Goal: Transaction & Acquisition: Purchase product/service

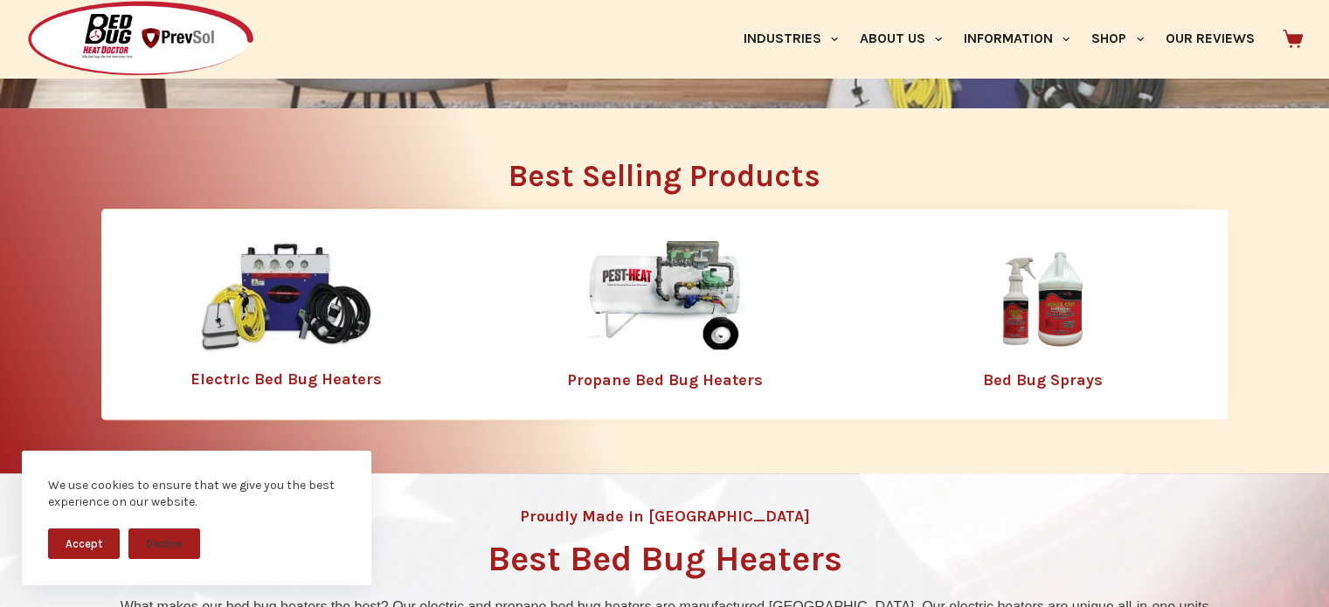
scroll to position [512, 0]
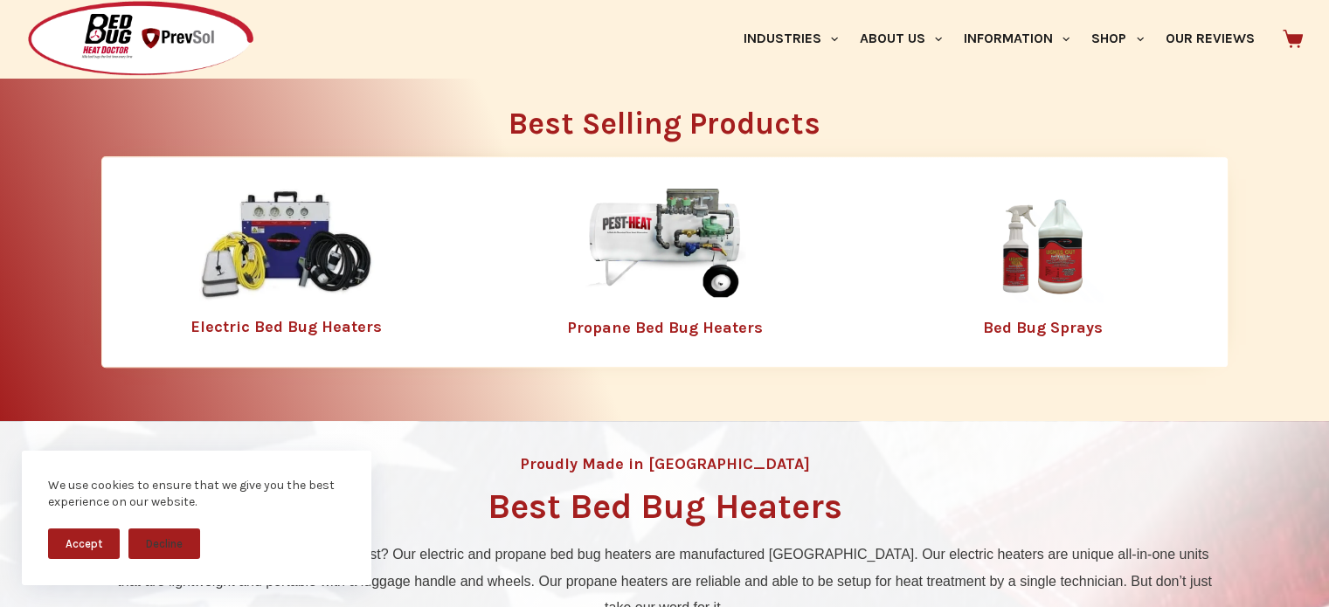
drag, startPoint x: 1338, startPoint y: 105, endPoint x: 1338, endPoint y: 188, distance: 83.0
click at [298, 318] on link "Electric Bed Bug Heaters" at bounding box center [286, 326] width 191 height 19
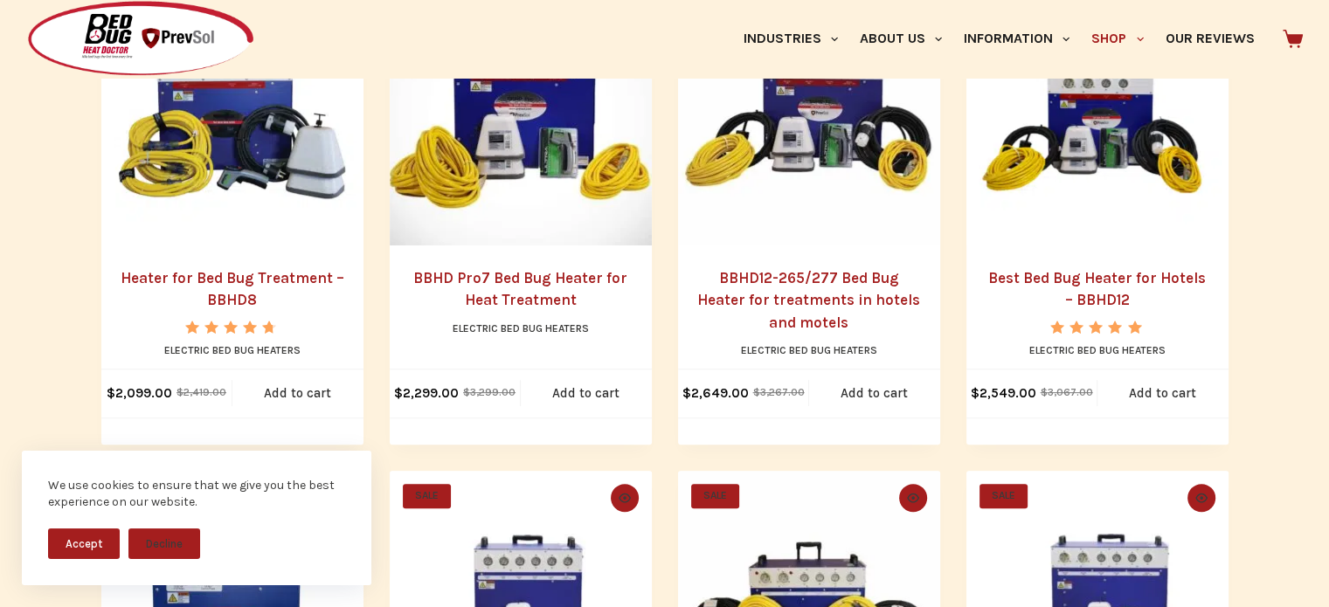
scroll to position [444, 0]
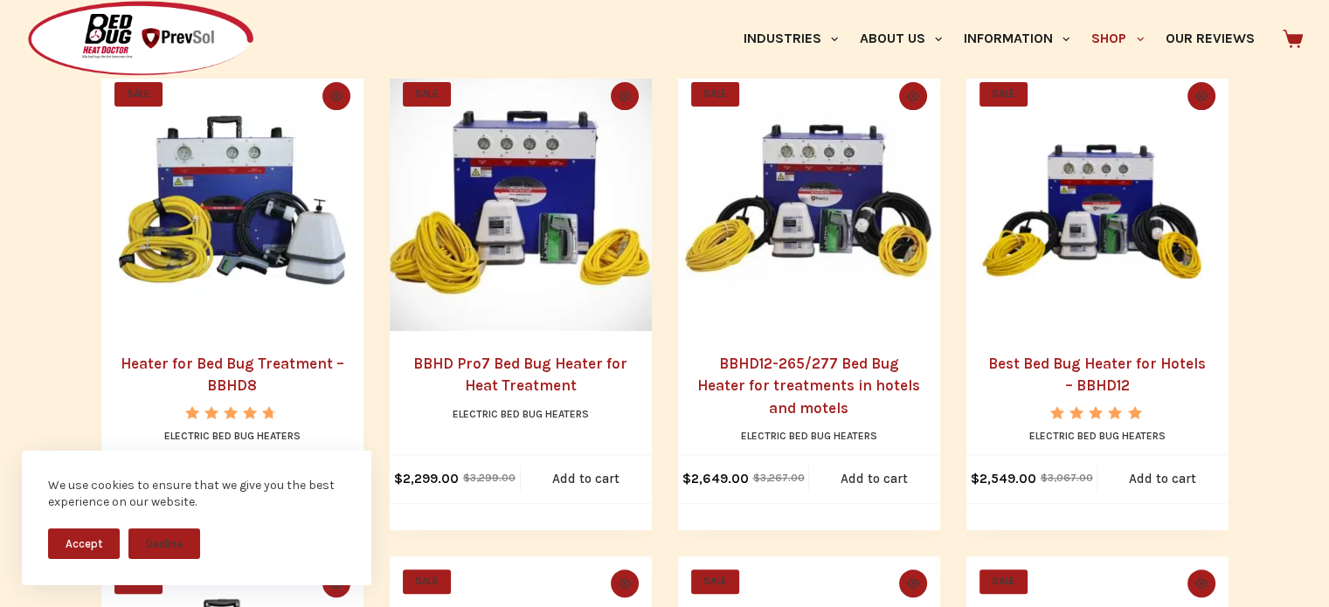
click at [1074, 362] on link "Best Bed Bug Heater for Hotels – BBHD12" at bounding box center [1098, 375] width 218 height 40
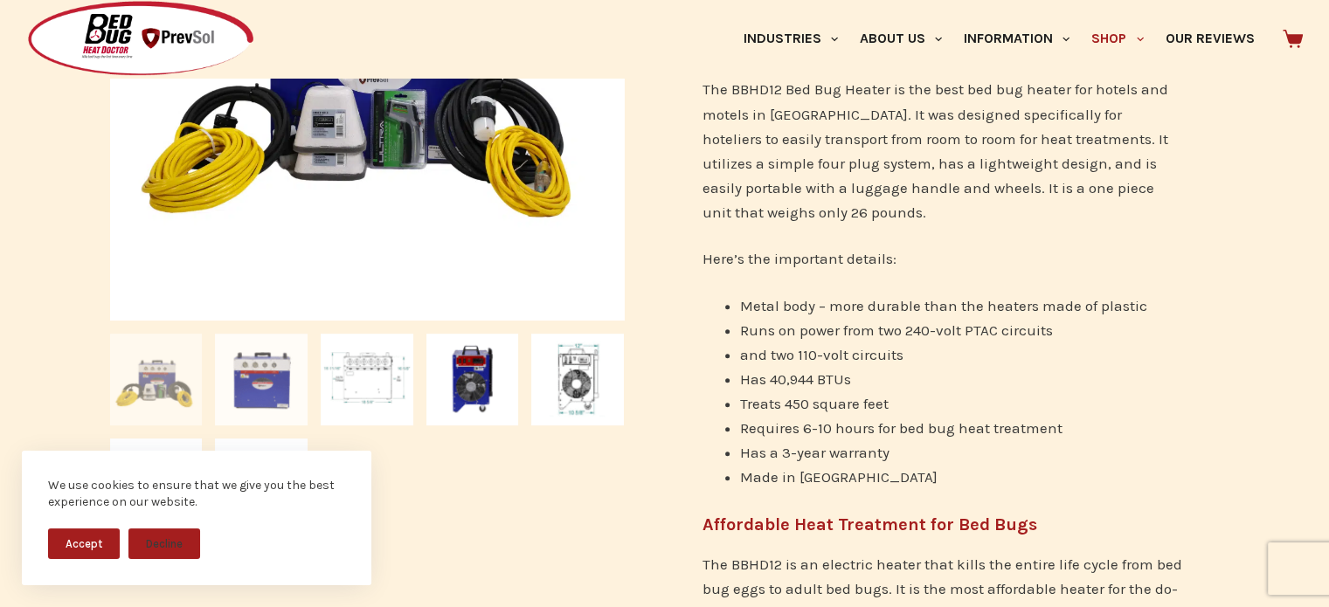
scroll to position [569, 0]
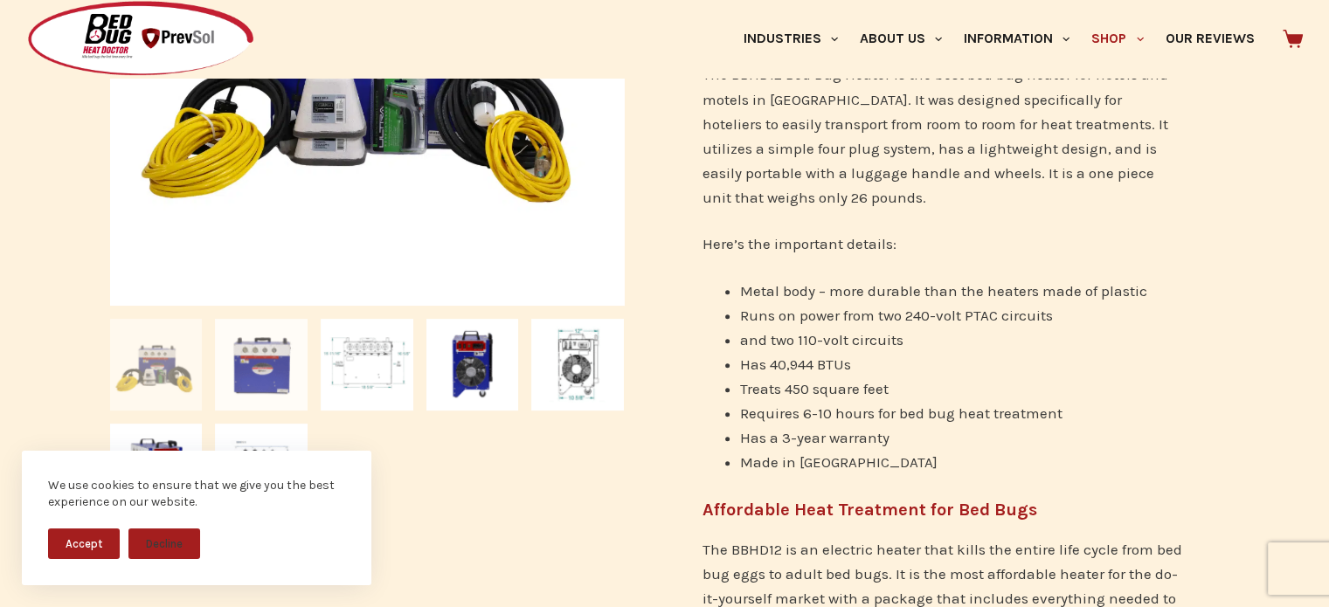
click at [255, 345] on img at bounding box center [261, 365] width 93 height 93
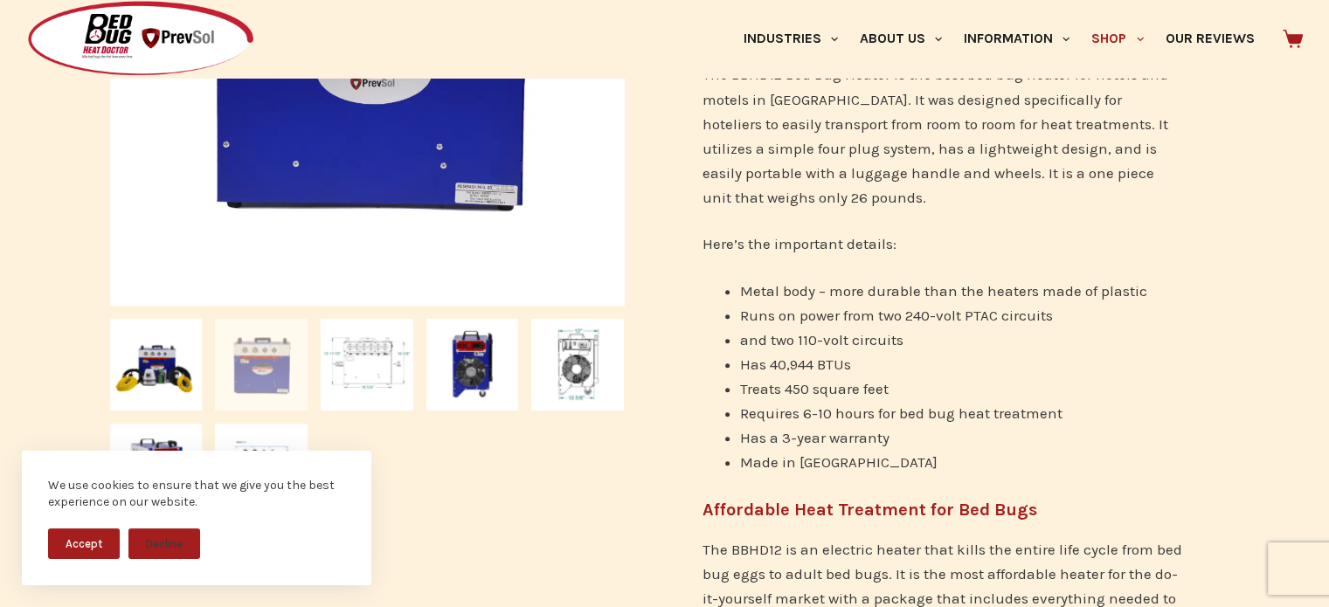
click at [95, 548] on button "Accept" at bounding box center [84, 544] width 72 height 31
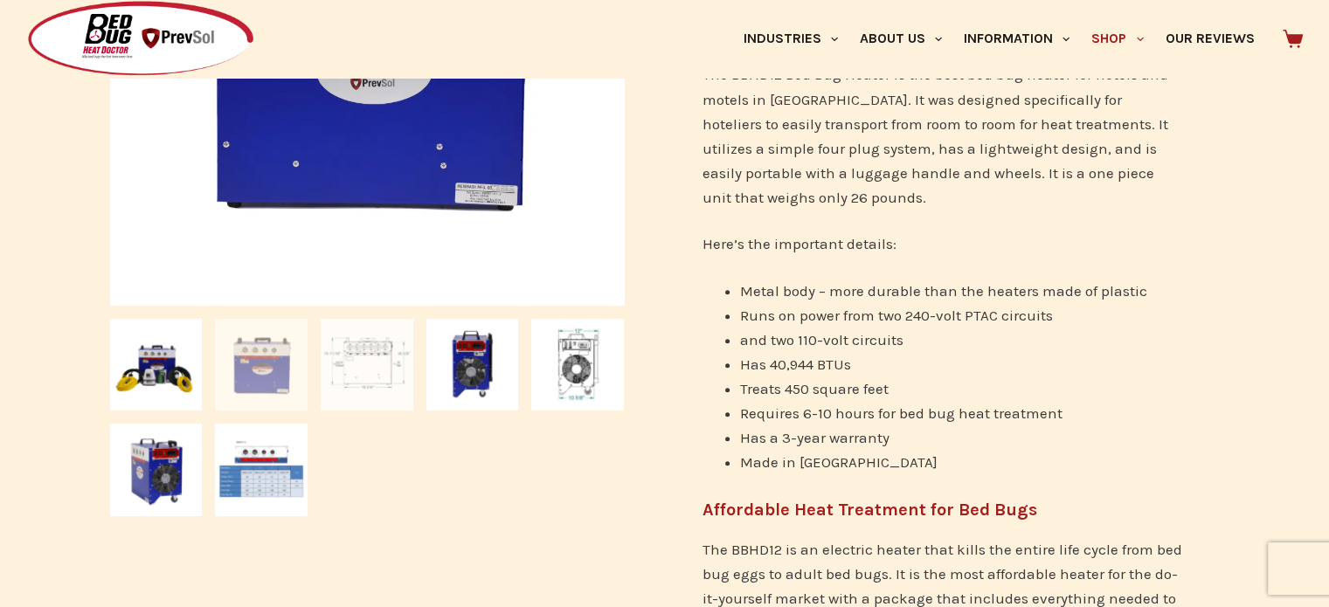
click at [364, 366] on img at bounding box center [367, 365] width 93 height 93
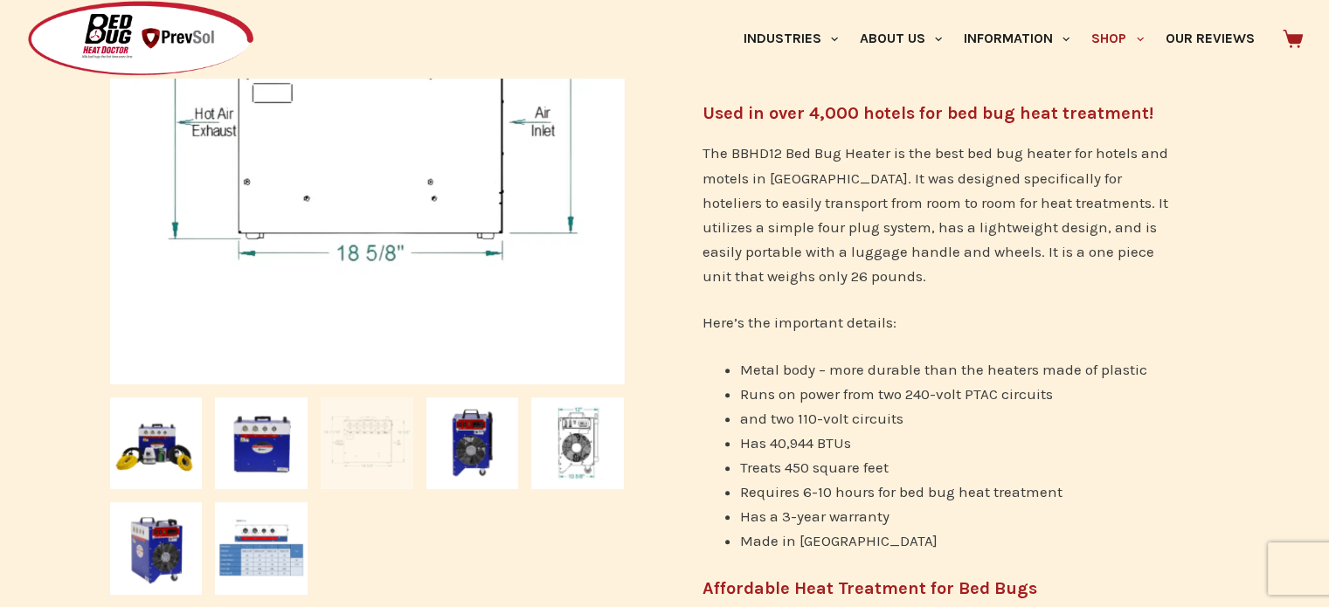
scroll to position [450, 0]
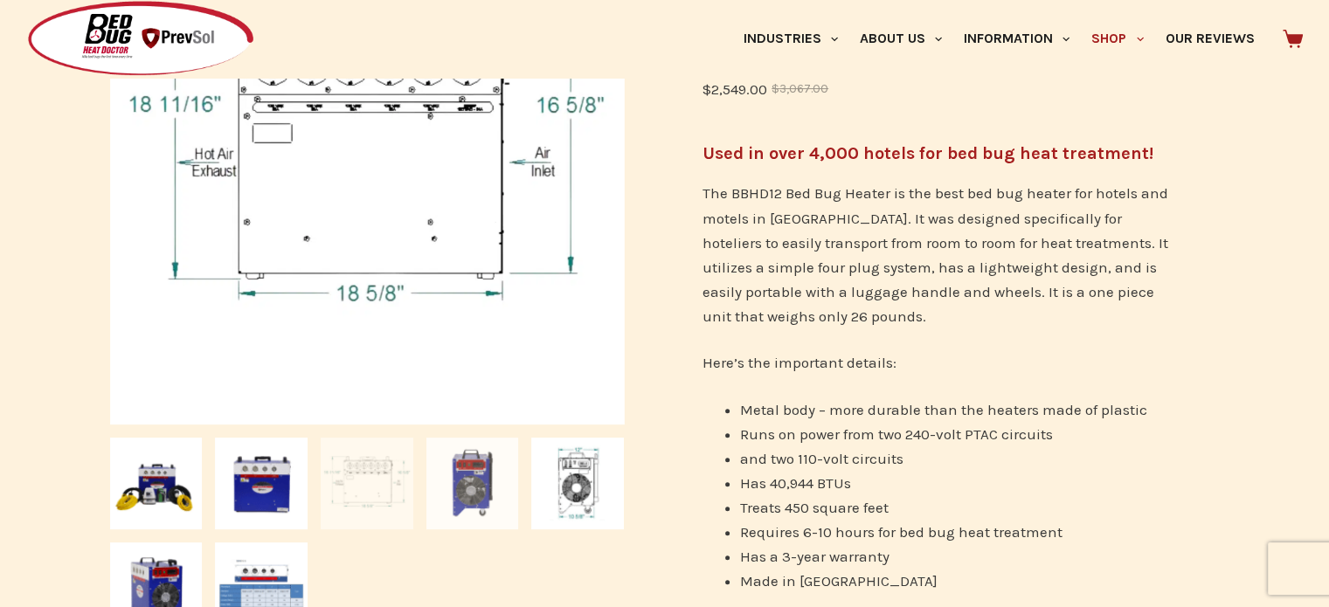
click at [475, 499] on img at bounding box center [473, 484] width 93 height 93
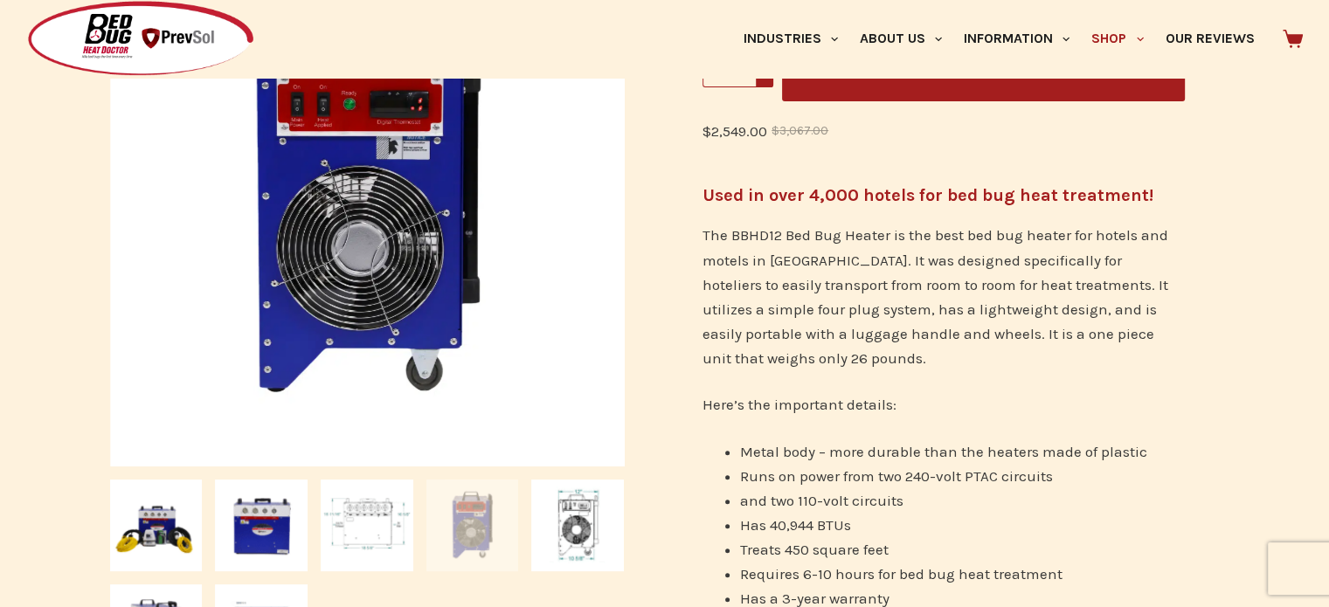
scroll to position [402, 0]
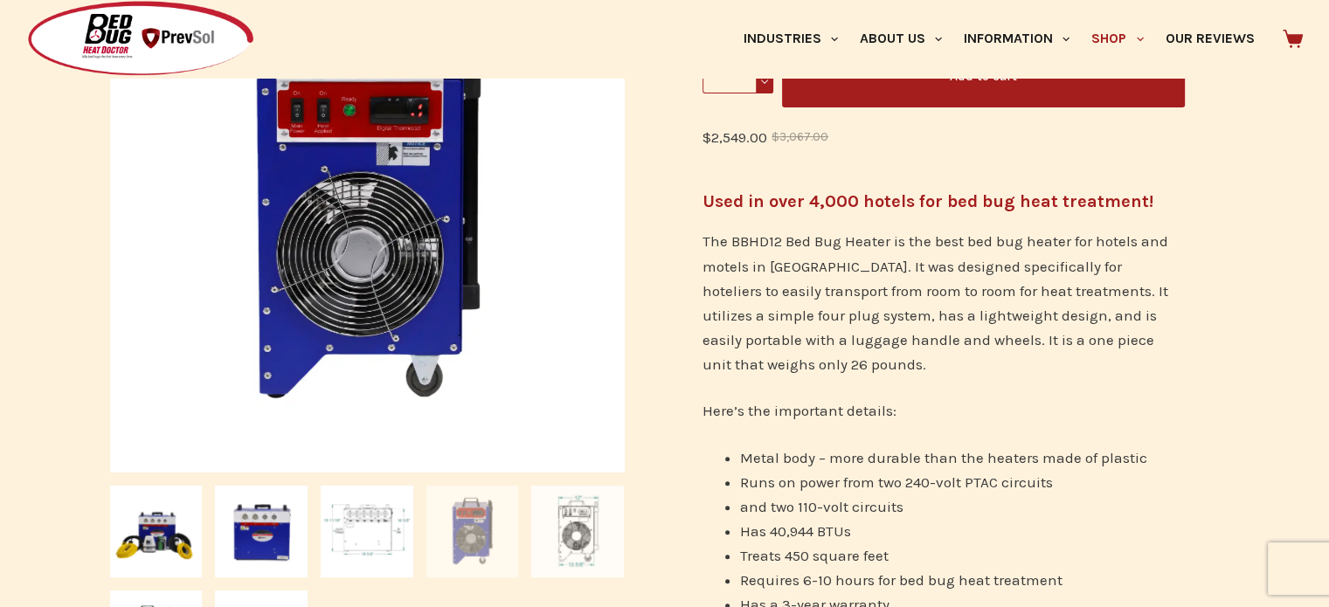
click at [570, 548] on img at bounding box center [577, 532] width 93 height 93
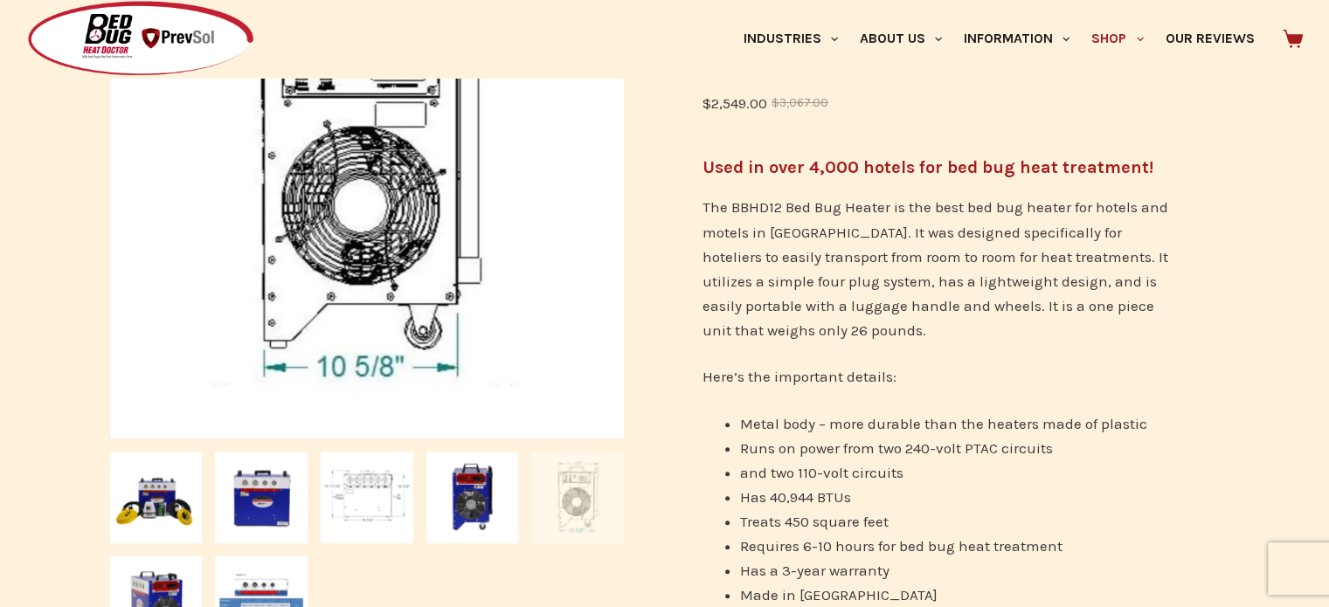
scroll to position [461, 0]
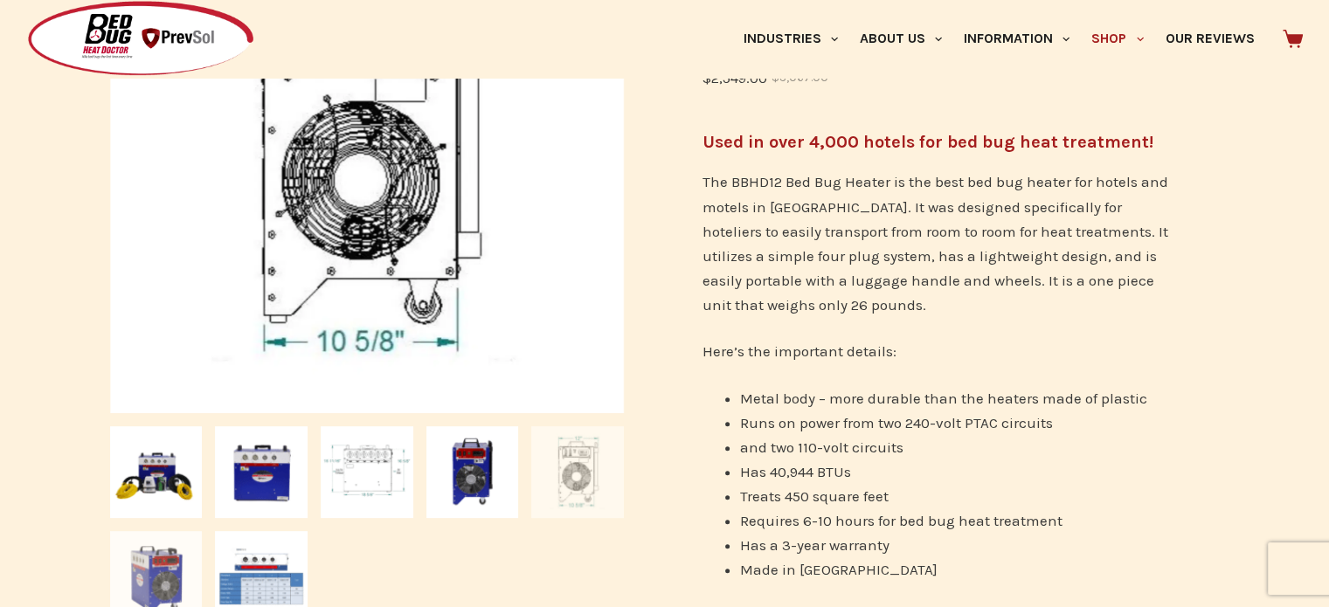
click at [138, 552] on img at bounding box center [156, 577] width 93 height 93
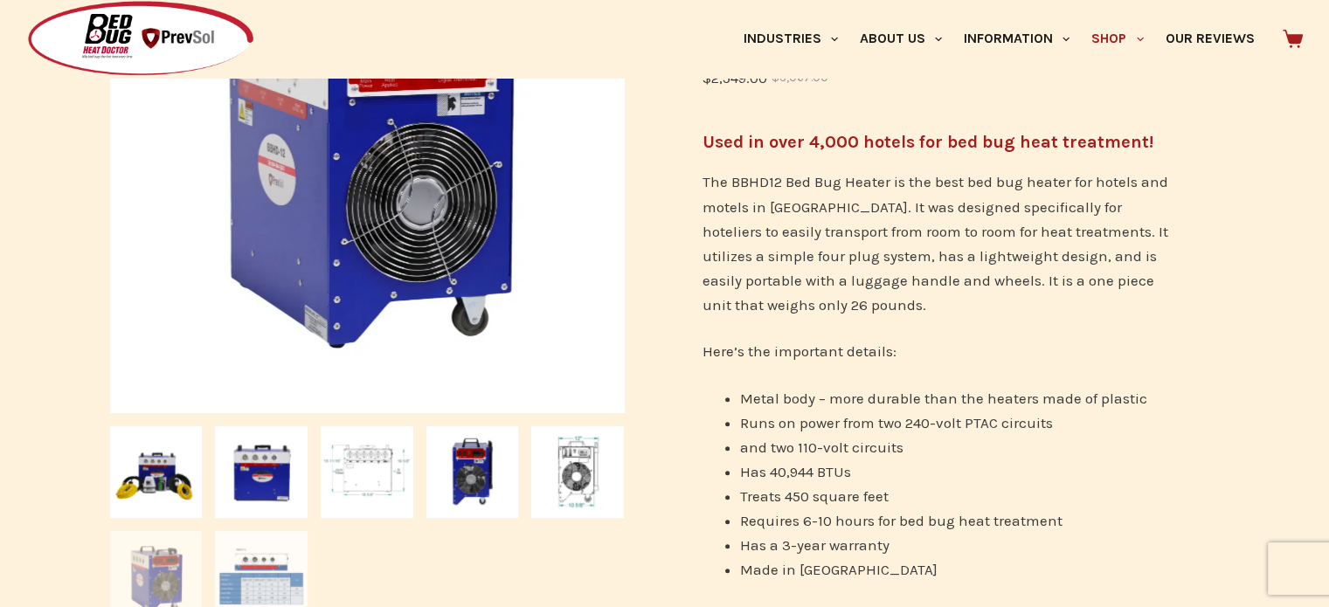
click at [269, 576] on img at bounding box center [261, 577] width 93 height 93
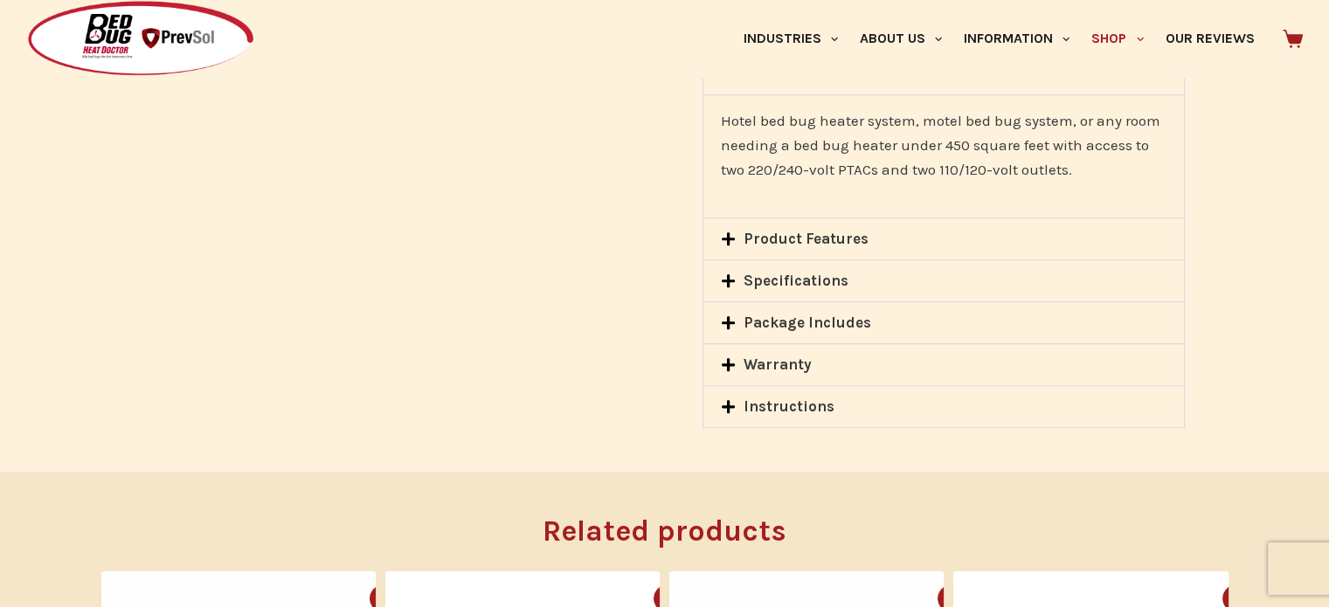
scroll to position [1522, 0]
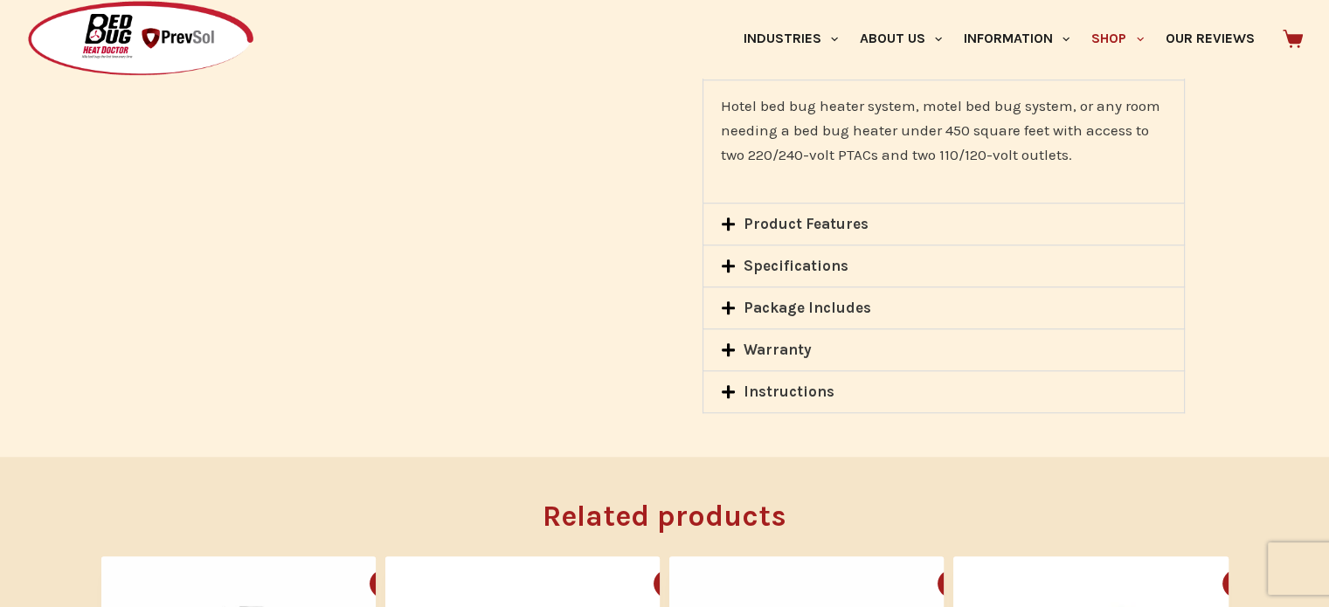
drag, startPoint x: 729, startPoint y: 222, endPoint x: 732, endPoint y: 232, distance: 10.8
click at [729, 225] on icon at bounding box center [728, 224] width 13 height 13
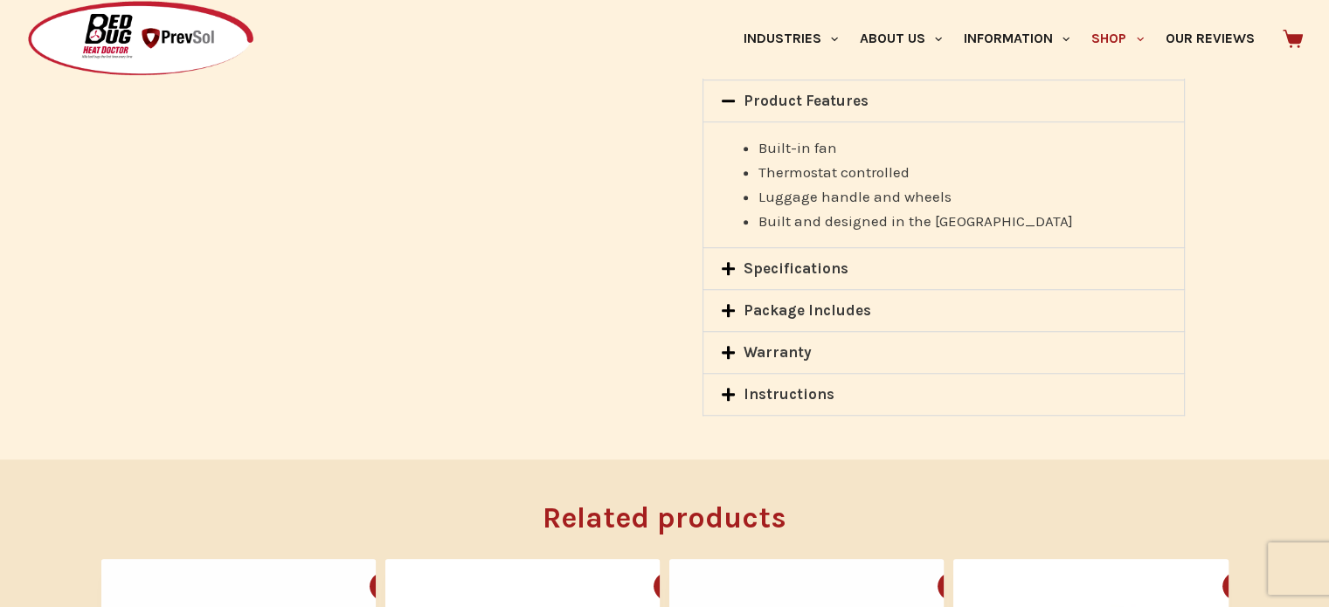
click at [732, 269] on icon at bounding box center [728, 268] width 15 height 15
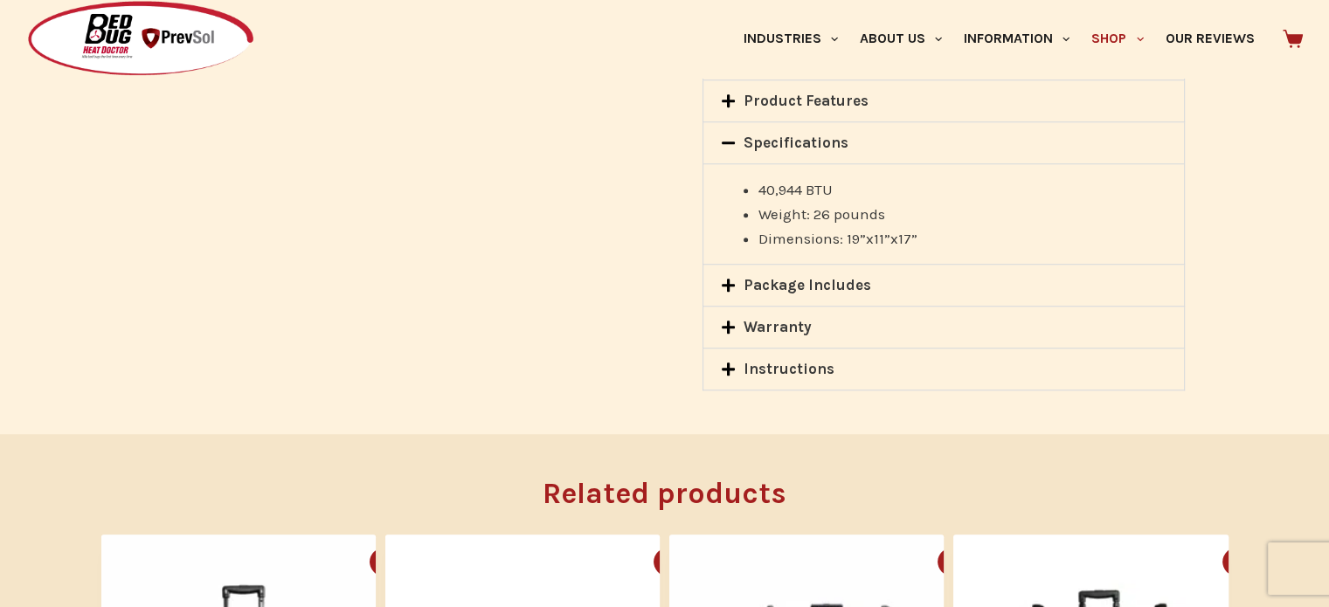
click at [731, 282] on icon at bounding box center [728, 285] width 15 height 15
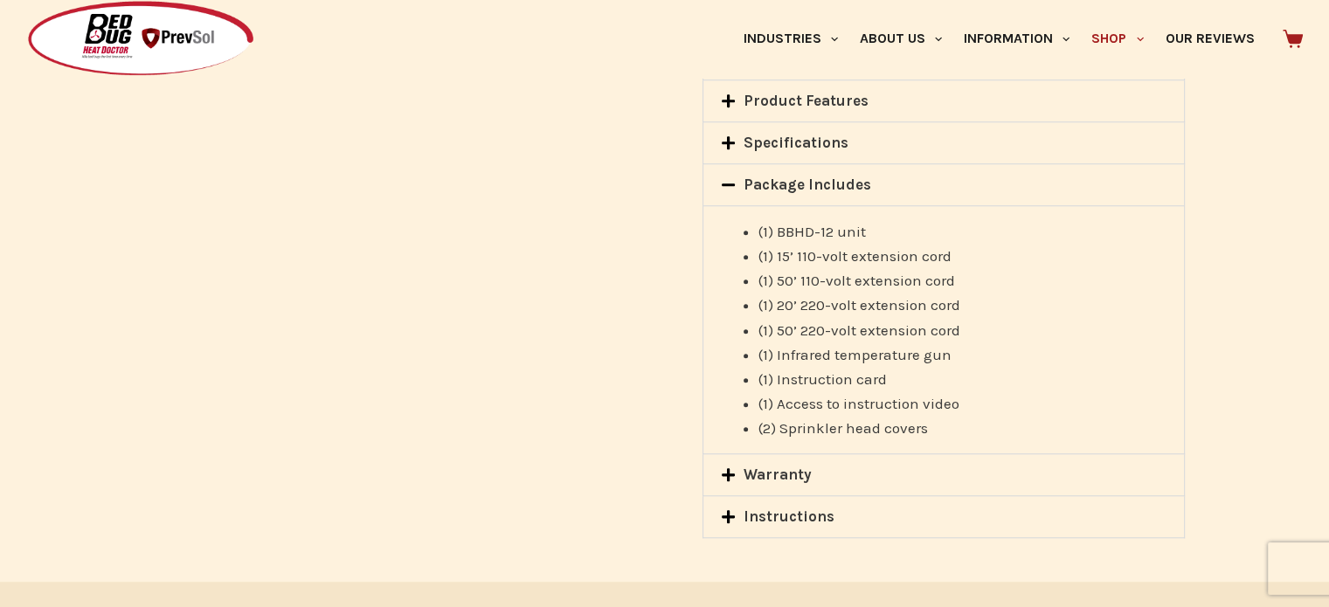
click at [733, 474] on icon at bounding box center [728, 474] width 13 height 13
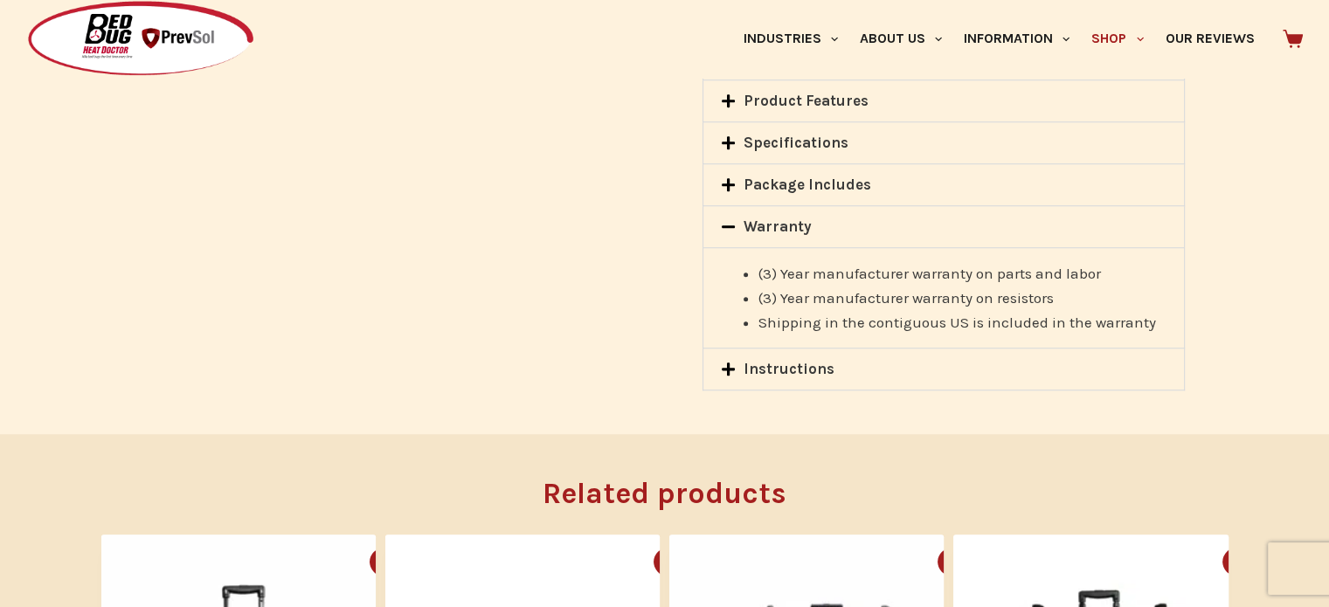
click at [727, 369] on icon at bounding box center [728, 370] width 13 height 13
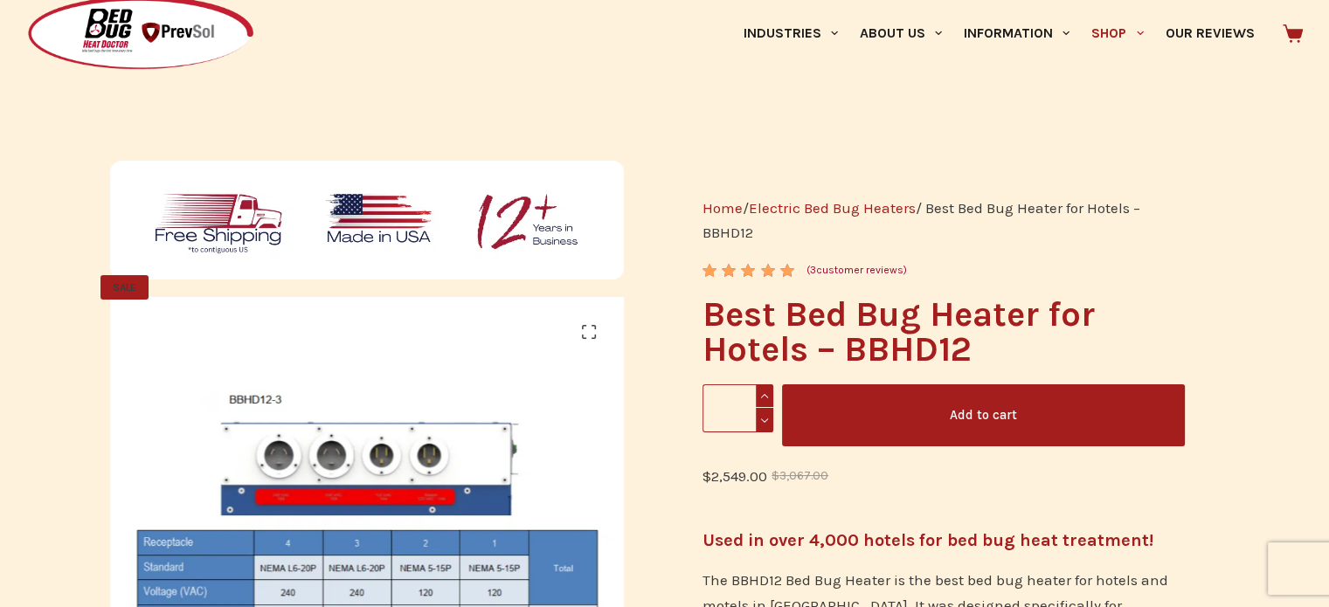
scroll to position [0, 0]
